Goal: Transaction & Acquisition: Purchase product/service

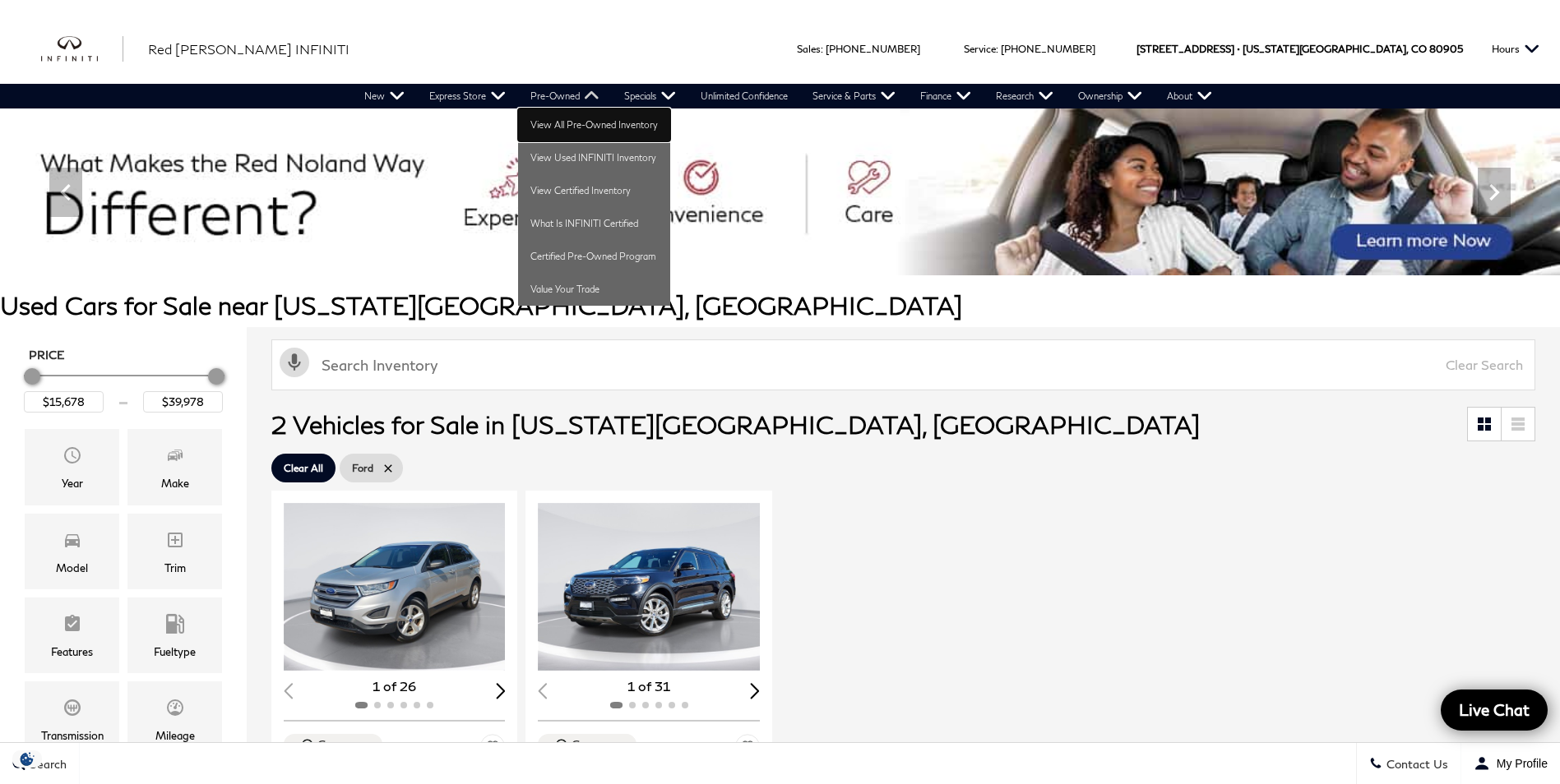
click at [569, 118] on link "View All Pre-Owned Inventory" at bounding box center [594, 125] width 152 height 32
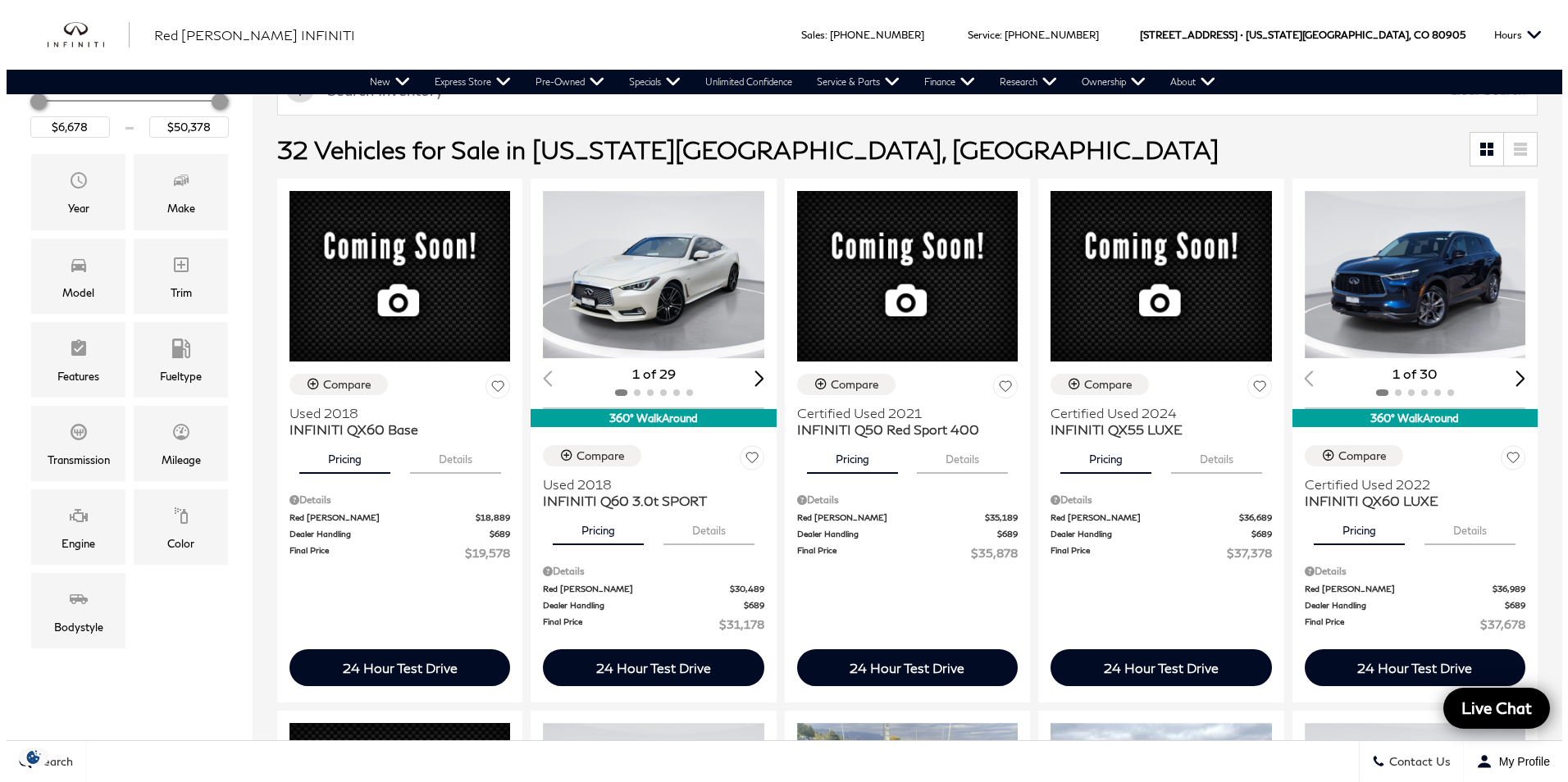
scroll to position [246, 0]
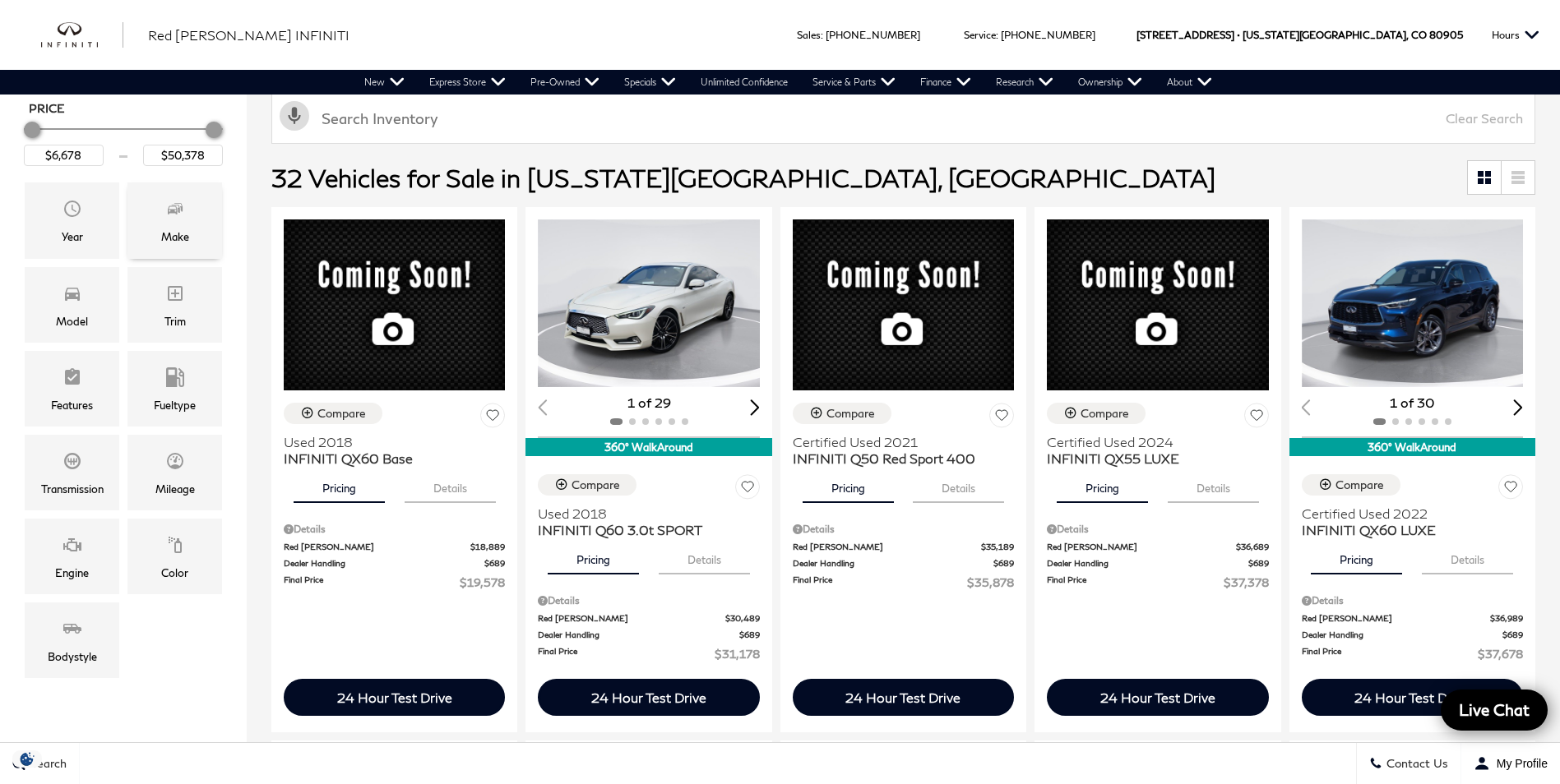
click at [177, 220] on span "Make" at bounding box center [174, 211] width 20 height 32
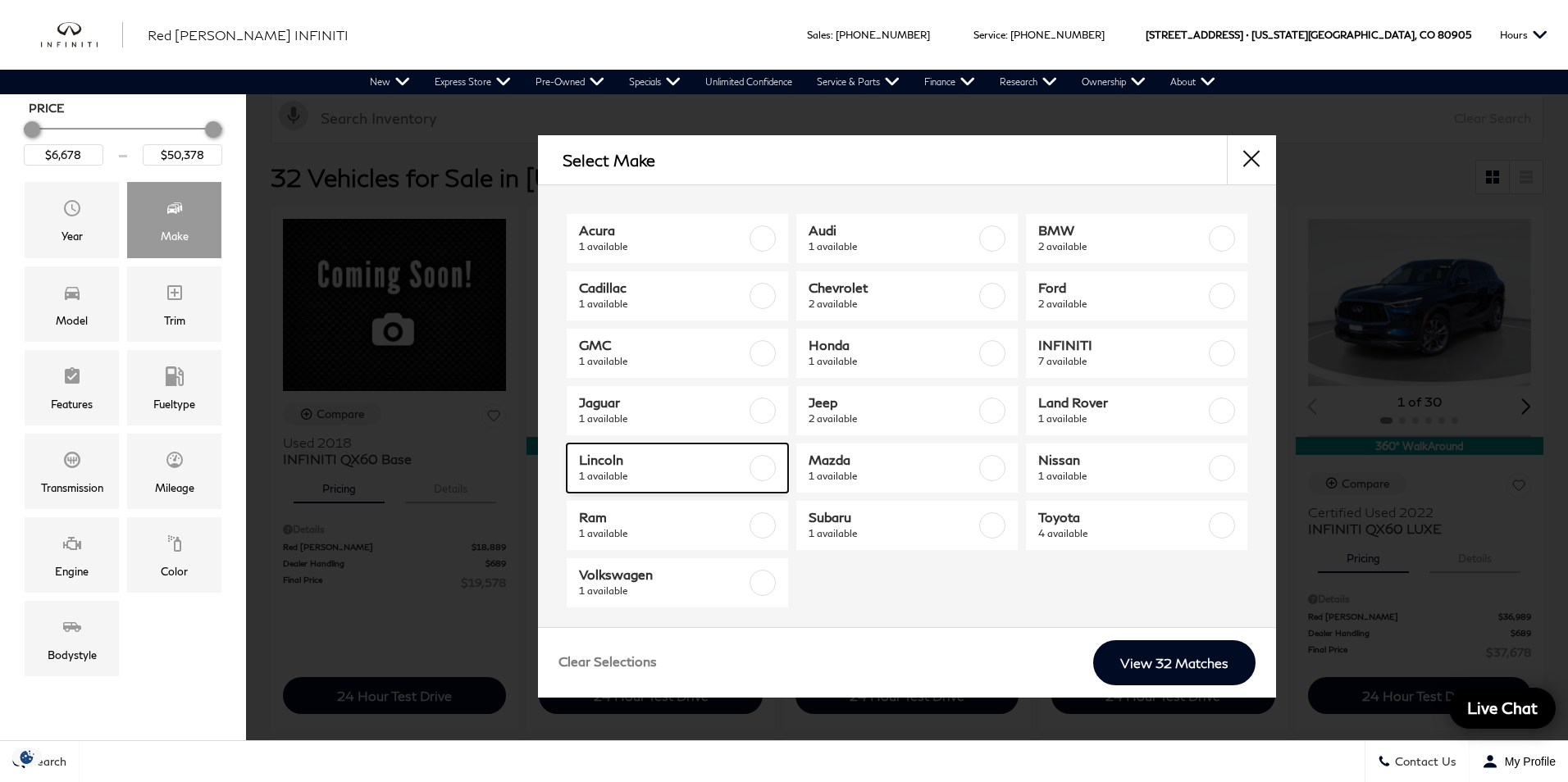
click at [751, 468] on label at bounding box center [763, 468] width 26 height 26
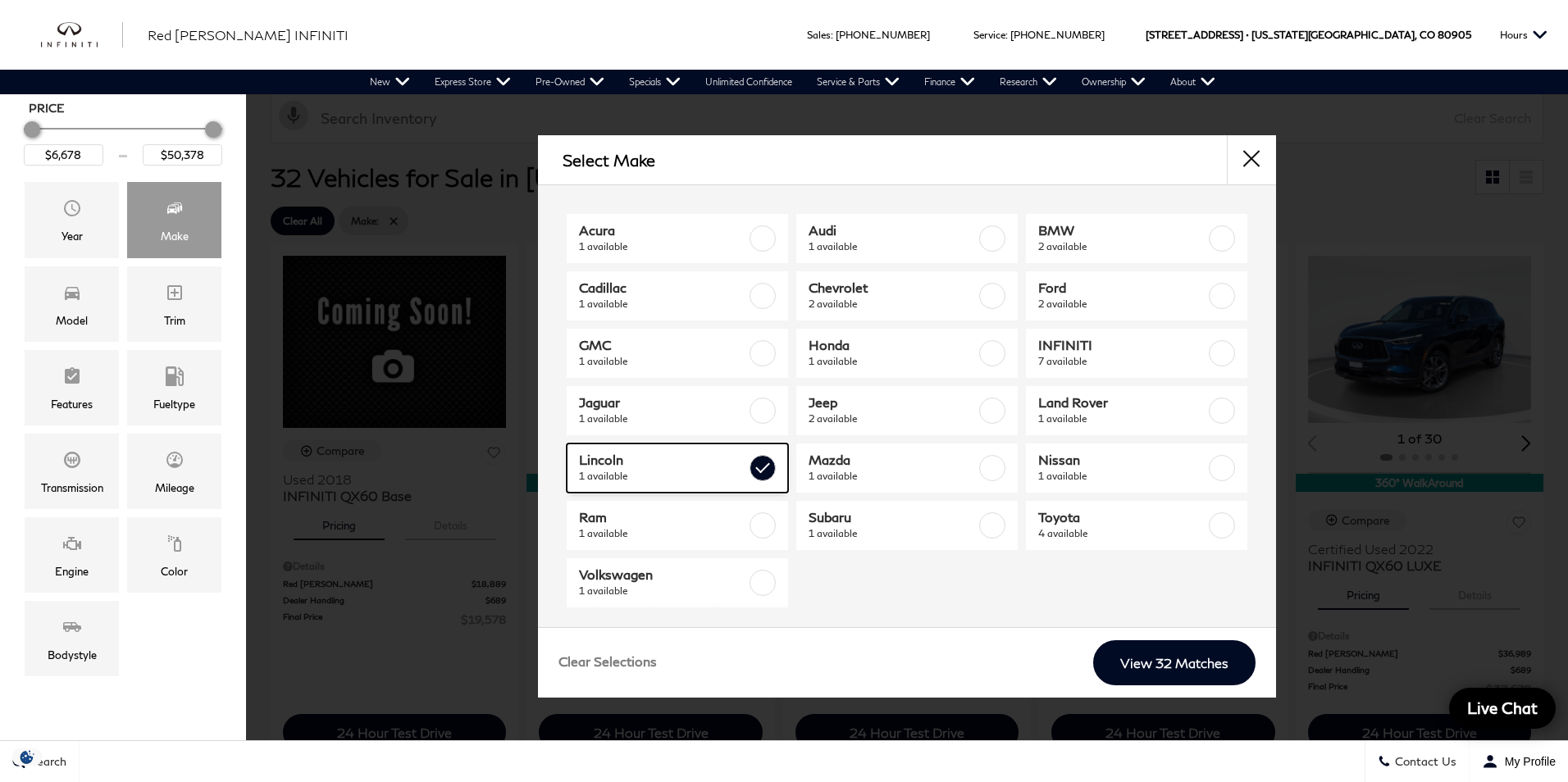
type input "$6,678"
checkbox input "true"
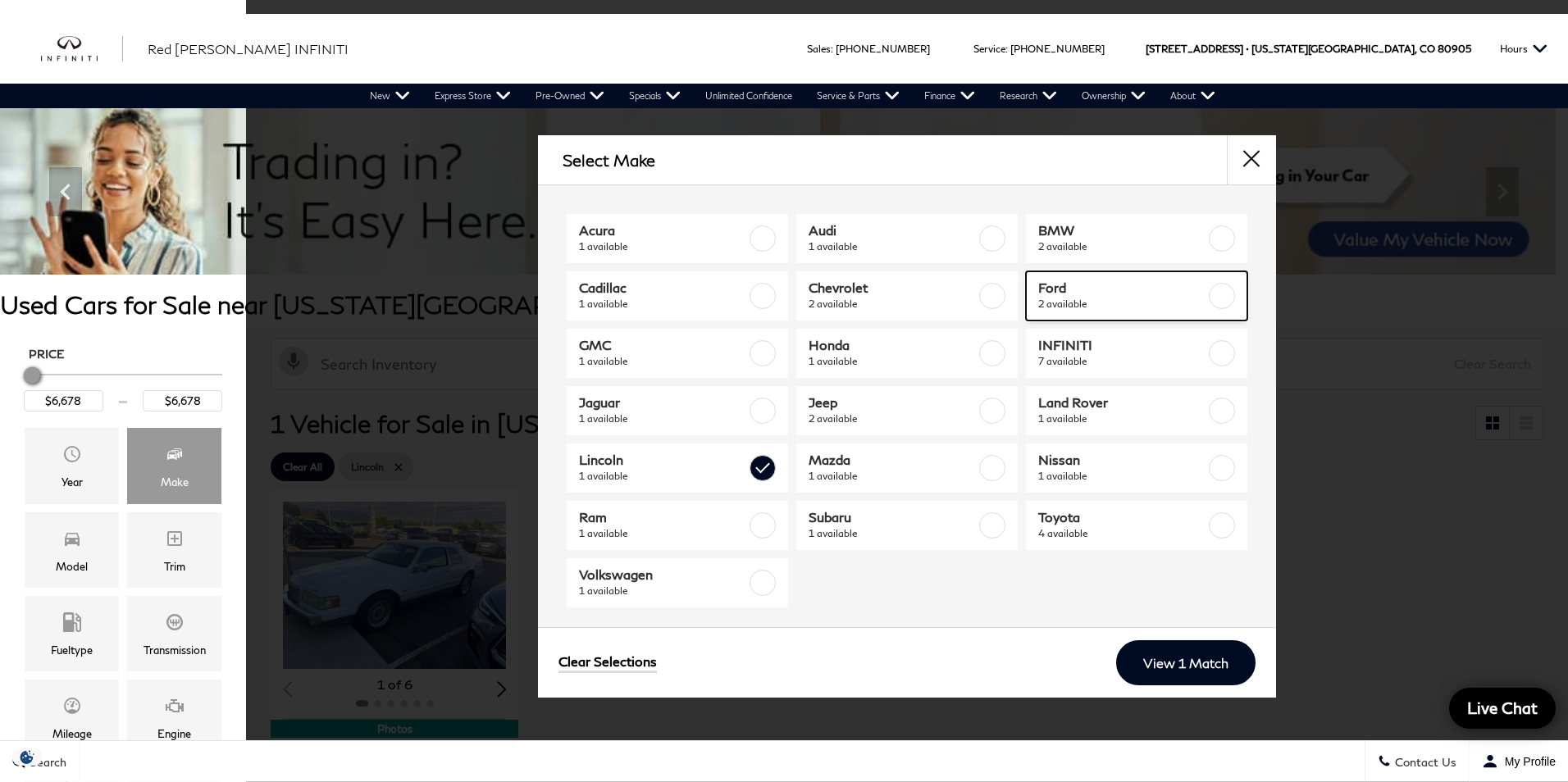
click at [1211, 287] on label at bounding box center [1222, 296] width 26 height 26
type input "$39,978"
checkbox input "true"
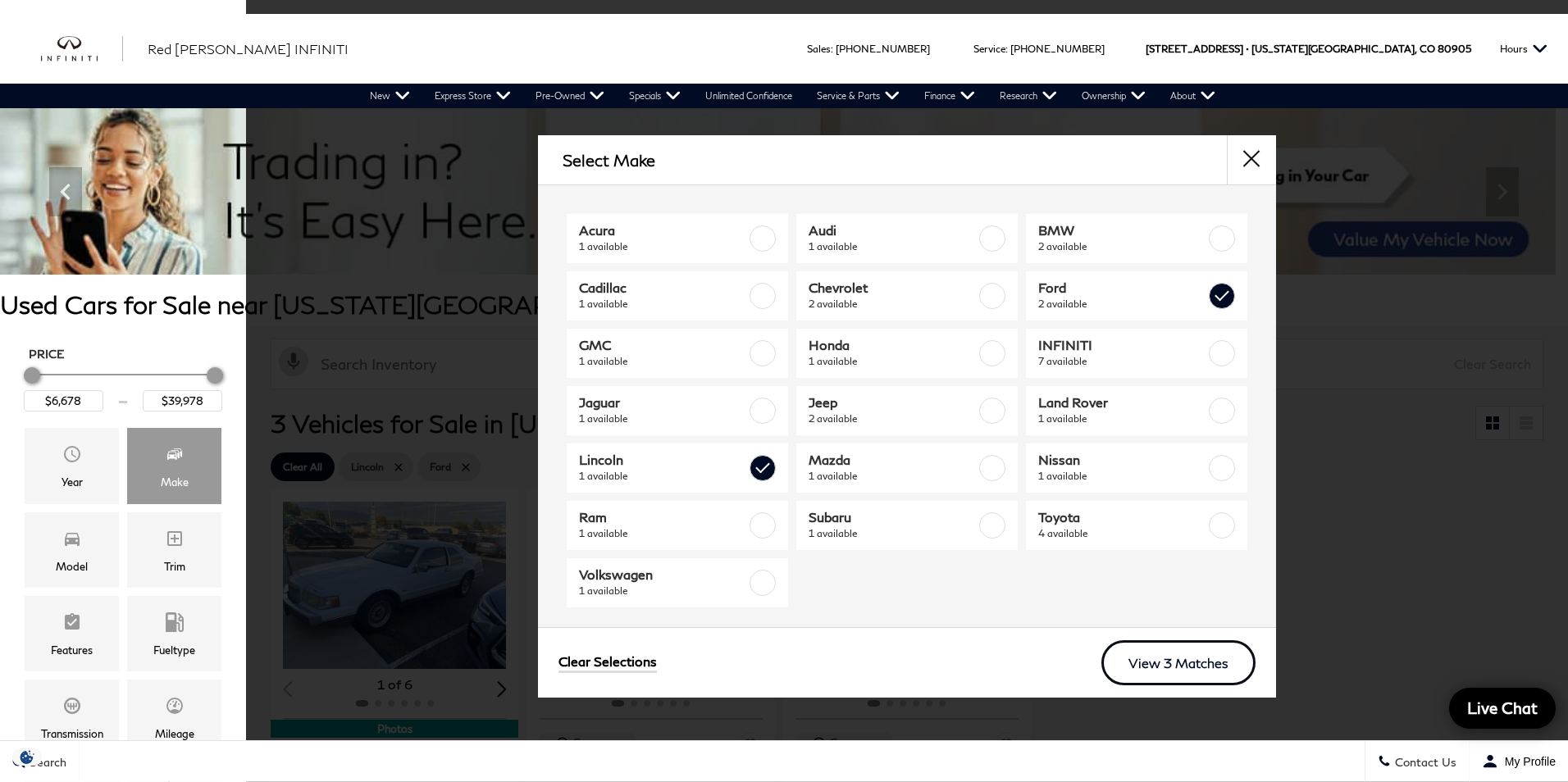
click at [1188, 653] on link "View 3 Matches" at bounding box center [1178, 663] width 154 height 45
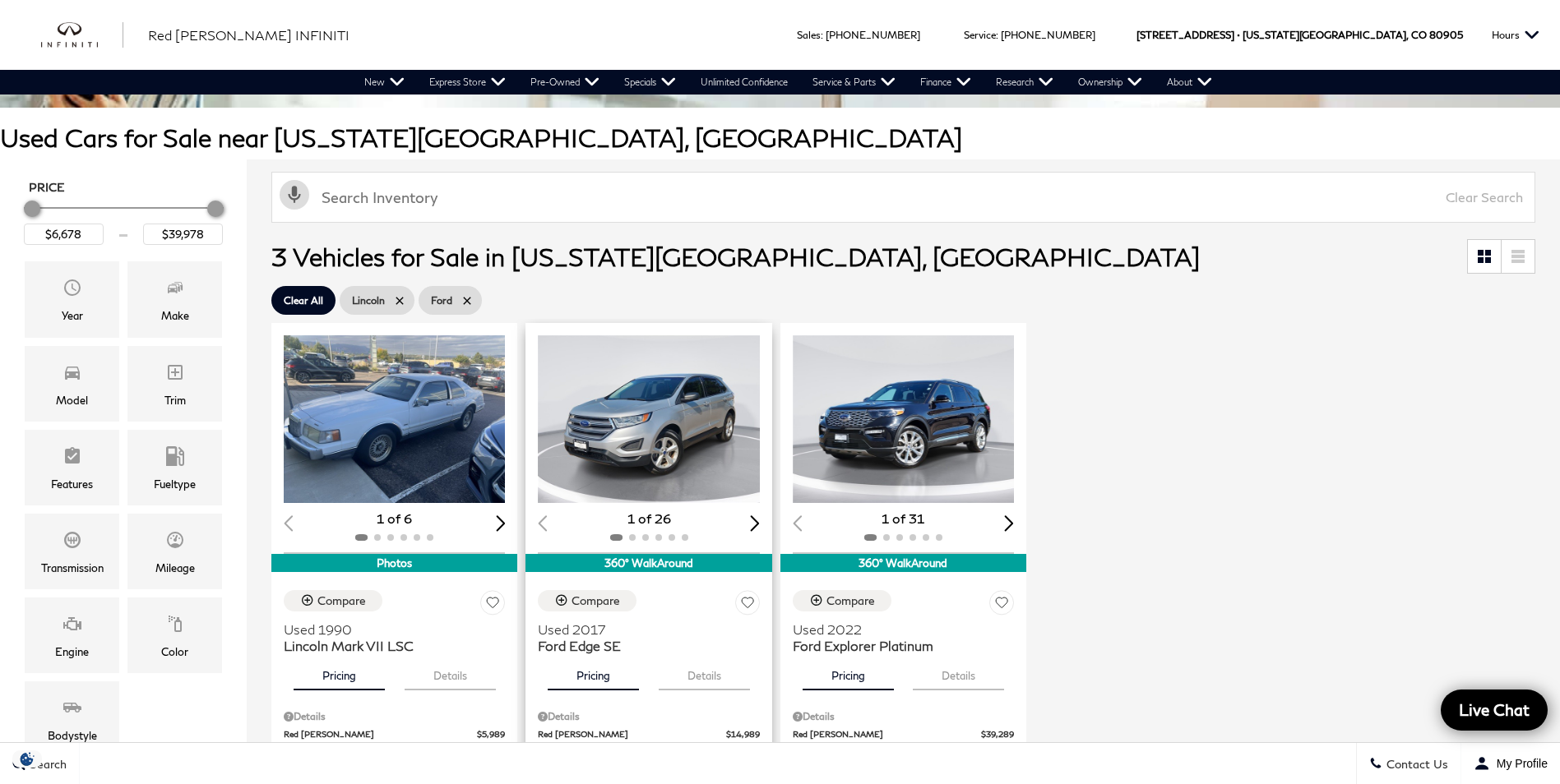
scroll to position [246, 0]
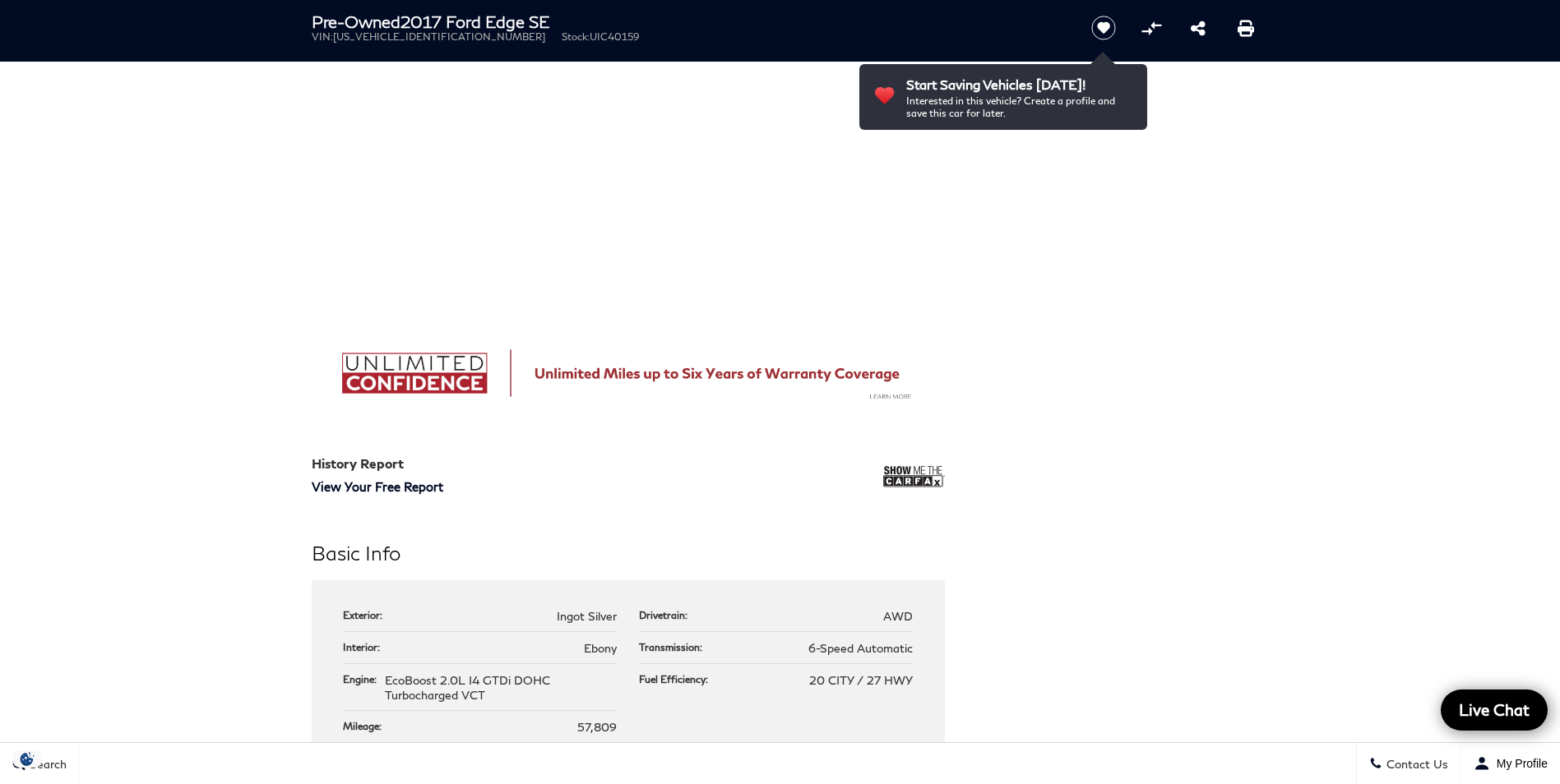
scroll to position [1069, 0]
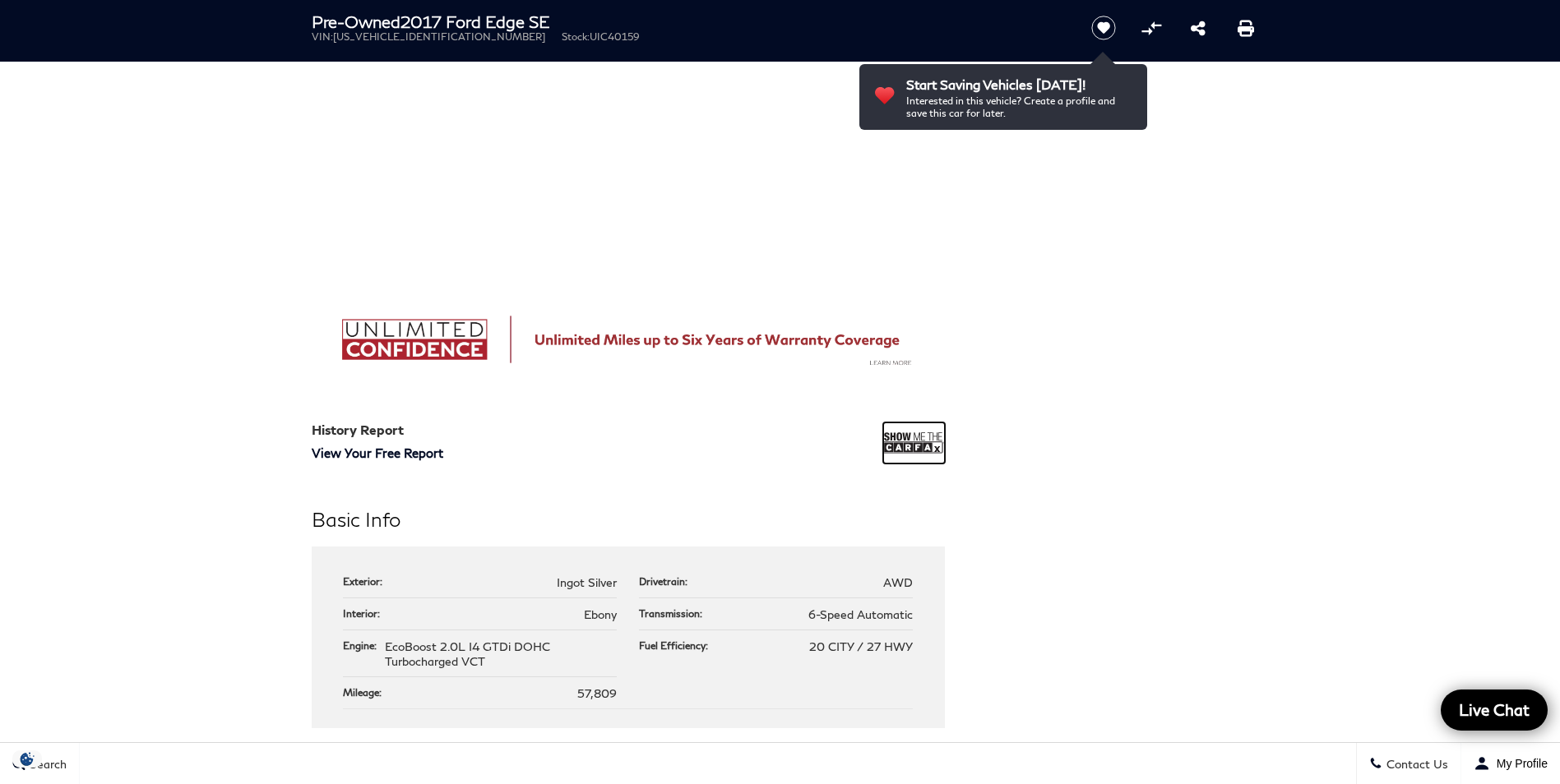
click at [902, 446] on img at bounding box center [914, 443] width 62 height 41
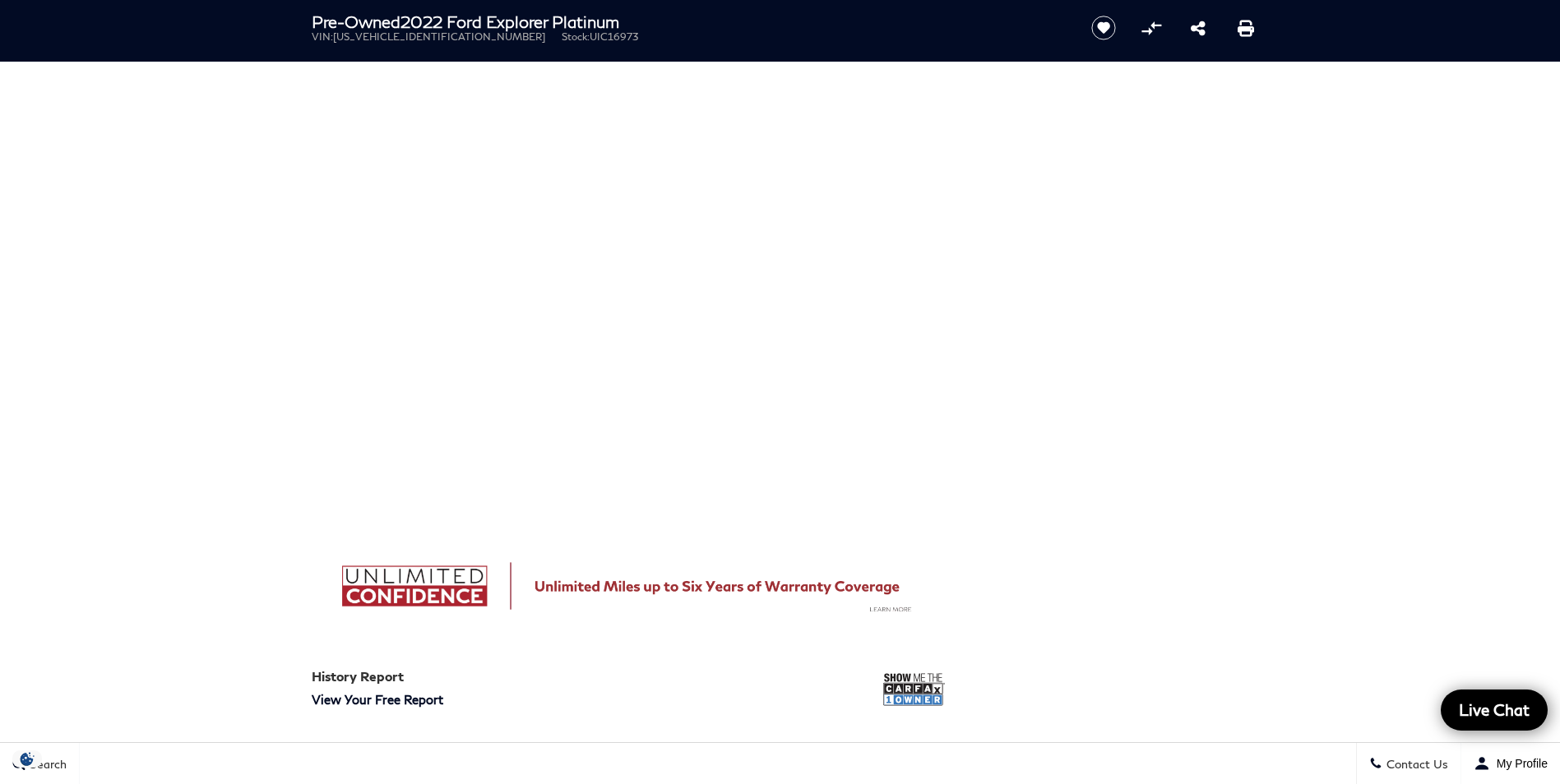
scroll to position [987, 0]
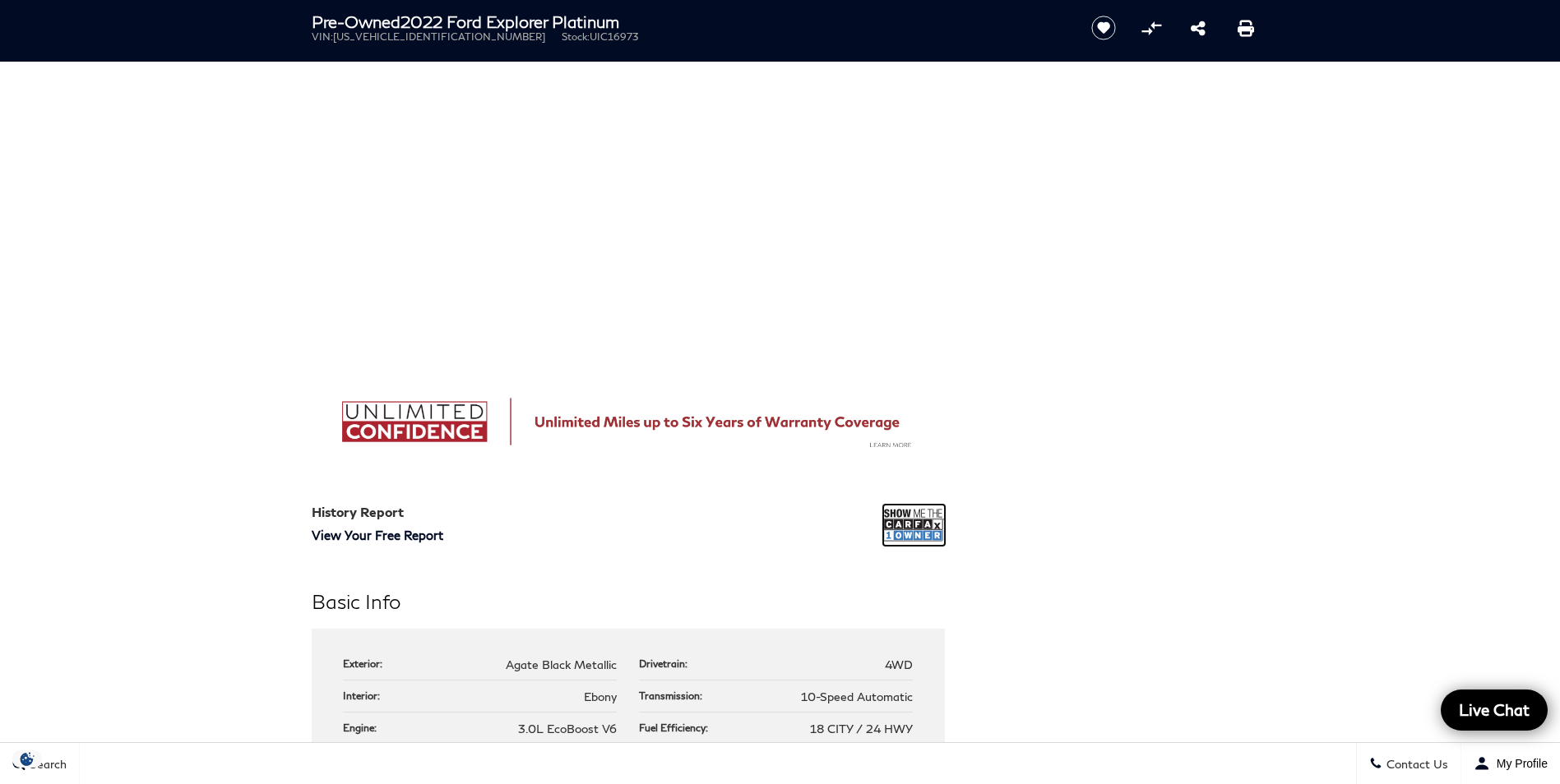
click at [907, 534] on img at bounding box center [914, 525] width 62 height 41
